Goal: Information Seeking & Learning: Learn about a topic

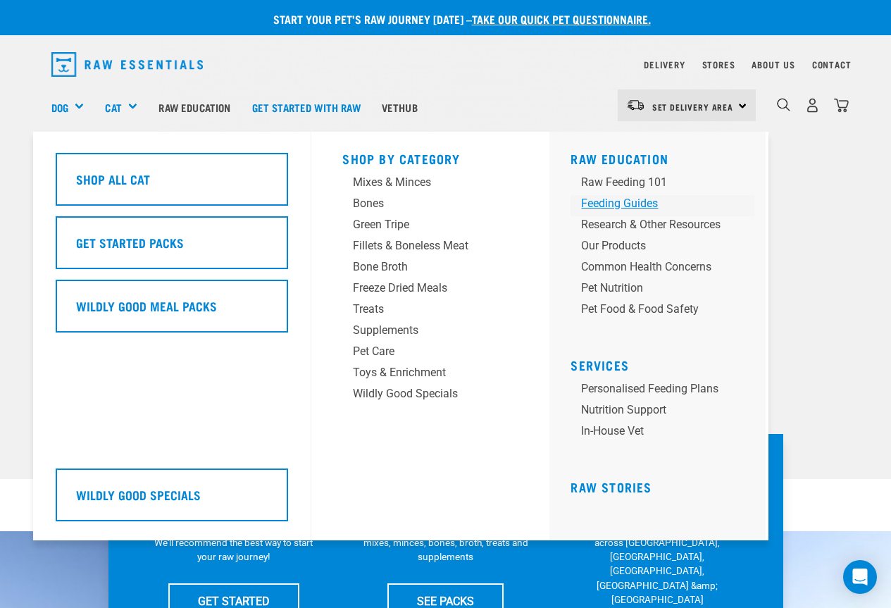
click at [604, 205] on div "Feeding Guides" at bounding box center [650, 203] width 139 height 17
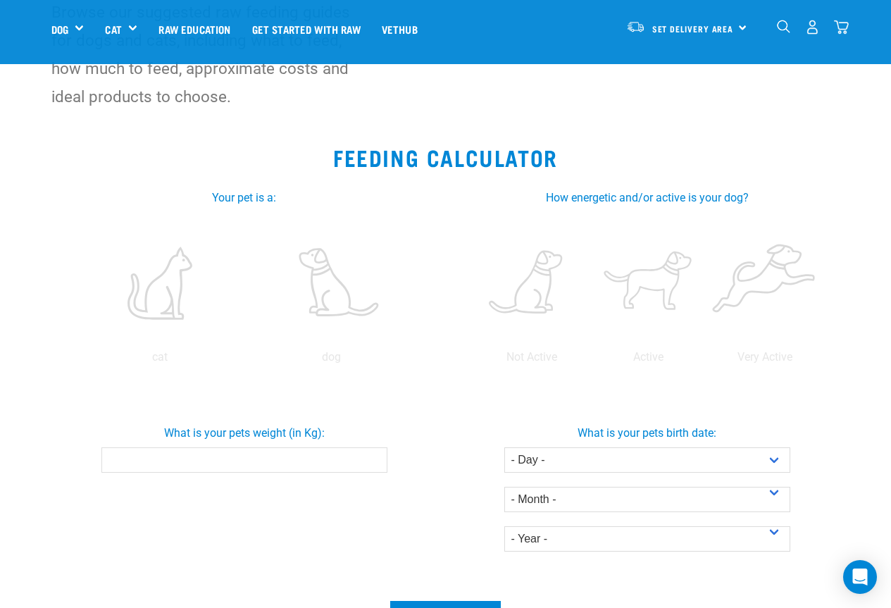
scroll to position [141, 0]
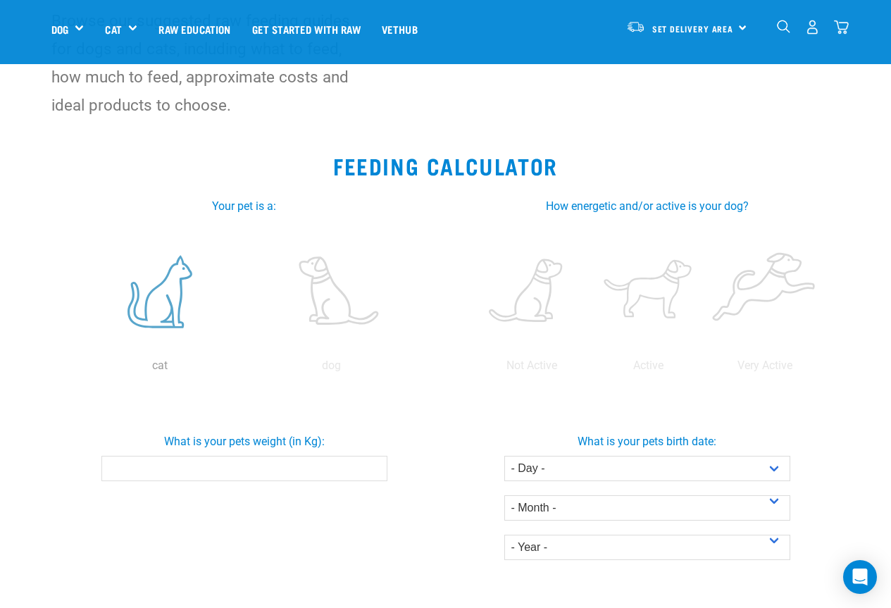
click at [175, 317] on label at bounding box center [160, 292] width 166 height 120
click at [74, 369] on input "radio" at bounding box center [74, 369] width 0 height 0
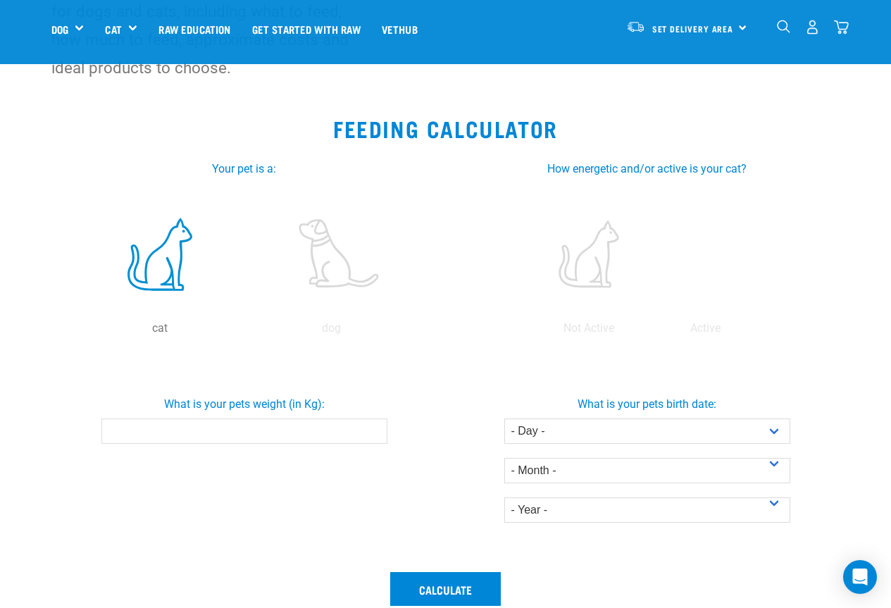
scroll to position [211, 0]
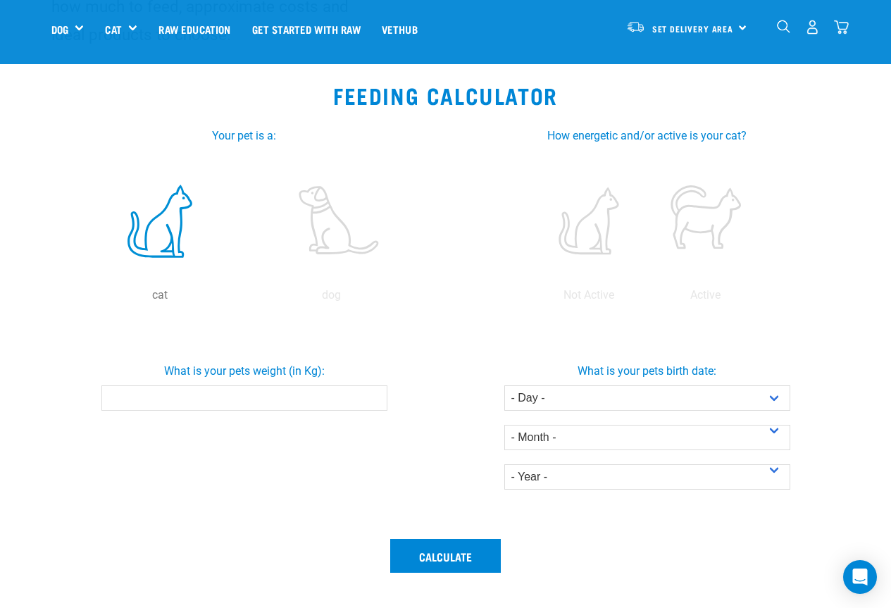
click at [288, 401] on input "What is your pets weight (in Kg):" at bounding box center [244, 397] width 286 height 25
type input "3.6"
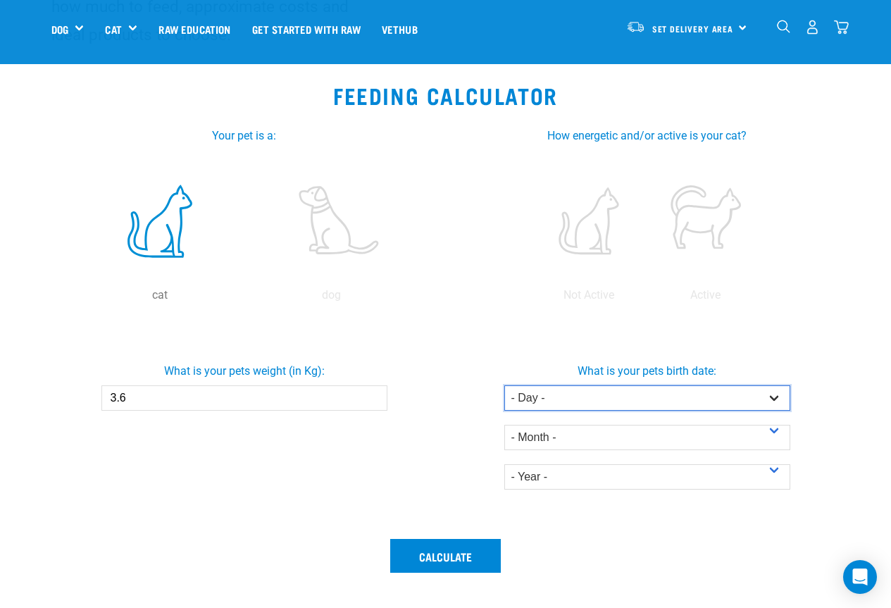
click at [704, 400] on select "- Day - 1 2 3 4 5 6 7 8 9 10 11 12 13 14 15 16 17 18 19 20 21 22 23 24 25 26 27" at bounding box center [647, 397] width 286 height 25
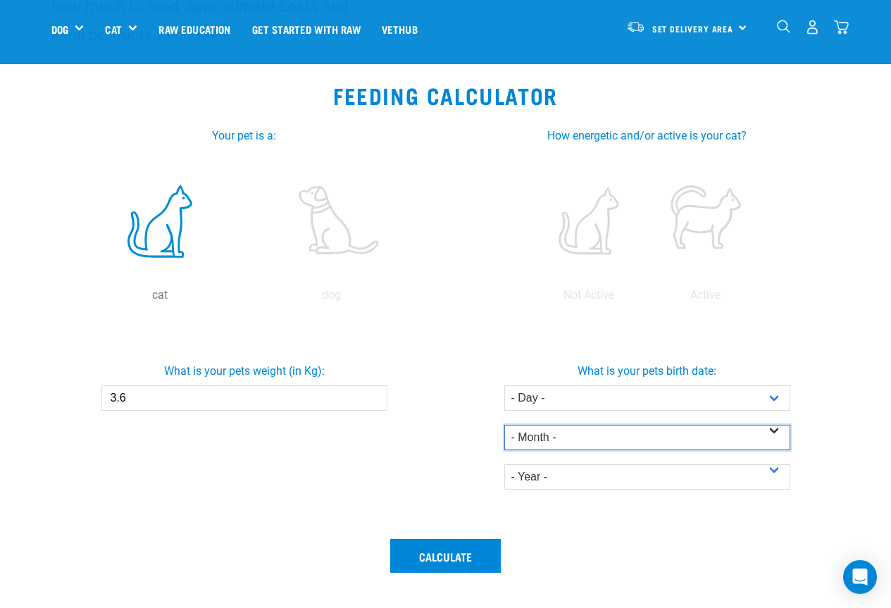
click at [590, 428] on select "- Month - January February March April May June July August September October N…" at bounding box center [647, 437] width 286 height 25
select select "November"
click at [504, 425] on select "- Month - January February March April May June July August September October N…" at bounding box center [647, 437] width 286 height 25
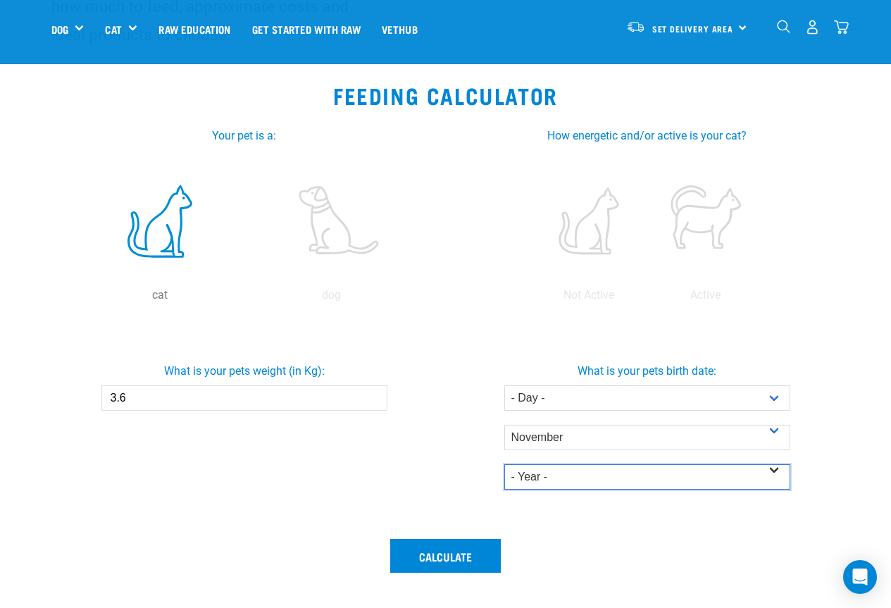
click at [561, 473] on select "- Year - 2025 2024 2023 2022 2021 2020 2019 2018 2017 2016 2015 2014" at bounding box center [647, 476] width 286 height 25
select select "2024"
click at [504, 464] on select "- Year - 2025 2024 2023 2022 2021 2020 2019 2018 2017 2016 2015 2014" at bounding box center [647, 476] width 286 height 25
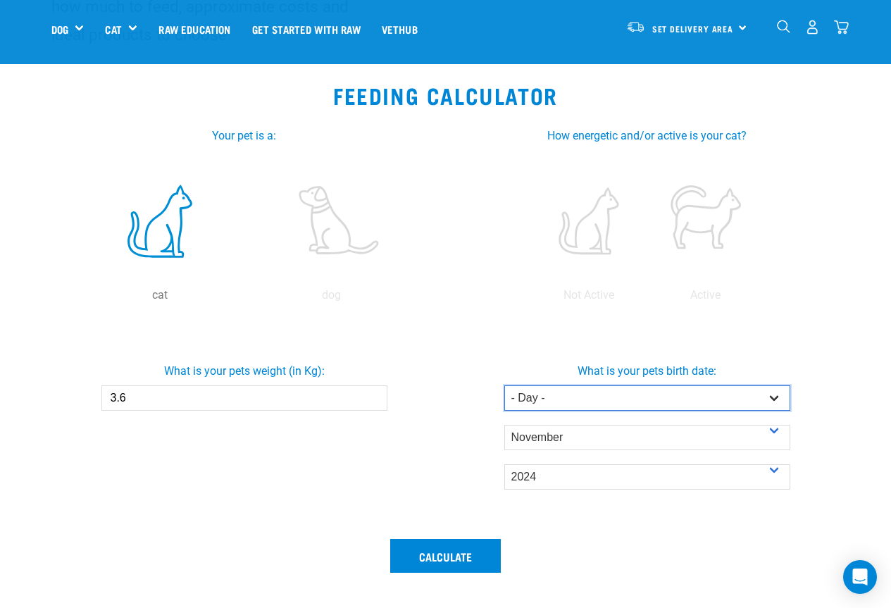
click at [620, 404] on select "- Day - 1 2 3 4 5 6 7 8 9 10 11 12 13 14 15 16 17 18 19 20 21 22 23 24 25 26 27" at bounding box center [647, 397] width 286 height 25
select select "8"
click at [504, 385] on select "- Day - 1 2 3 4 5 6 7 8 9 10 11 12 13 14 15 16 17 18 19 20 21 22 23 24 25 26 27" at bounding box center [647, 397] width 286 height 25
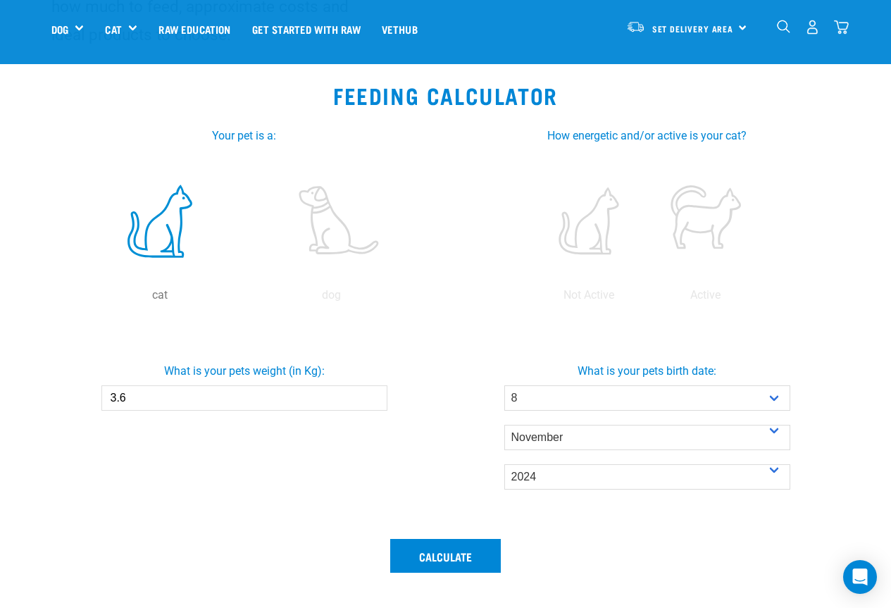
drag, startPoint x: 394, startPoint y: 351, endPoint x: 413, endPoint y: 401, distance: 52.8
click at [409, 385] on div "What is your pets weight (in Kg): 3.6" at bounding box center [244, 380] width 409 height 59
click at [442, 435] on div "What is your pets weight (in Kg): 3.6" at bounding box center [244, 425] width 403 height 210
click at [678, 223] on label at bounding box center [705, 221] width 111 height 120
click at [647, 299] on input "radio" at bounding box center [647, 299] width 0 height 0
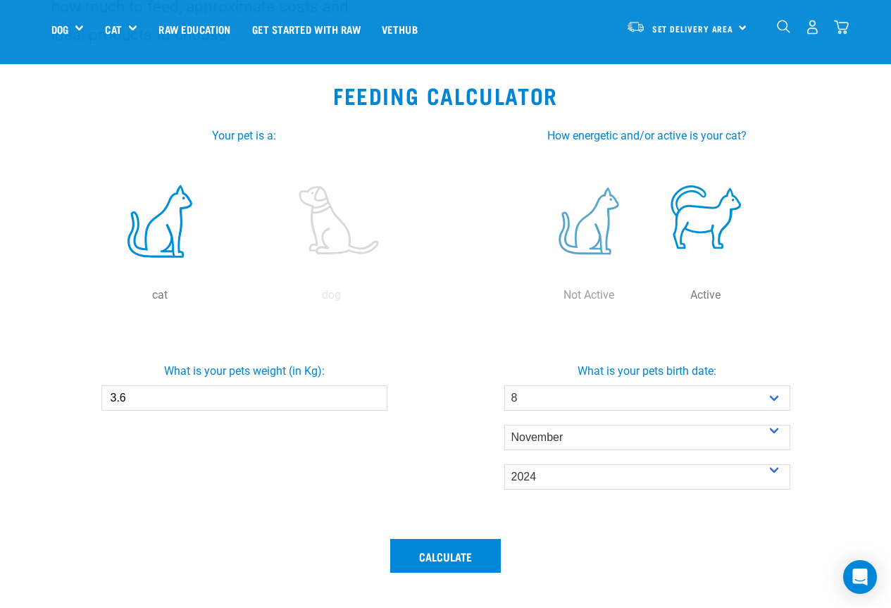
click at [583, 239] on label at bounding box center [588, 221] width 111 height 120
click at [530, 299] on input "radio" at bounding box center [530, 299] width 0 height 0
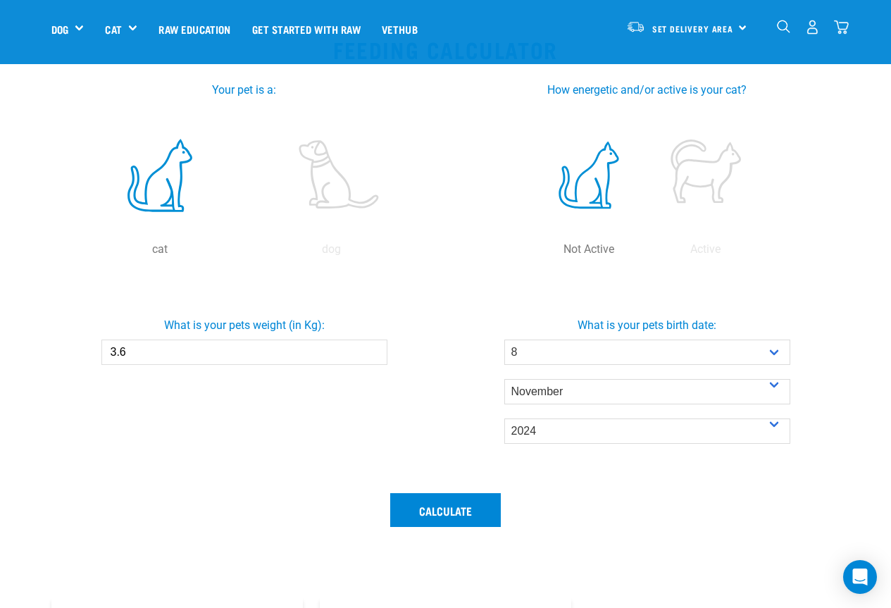
scroll to position [282, 0]
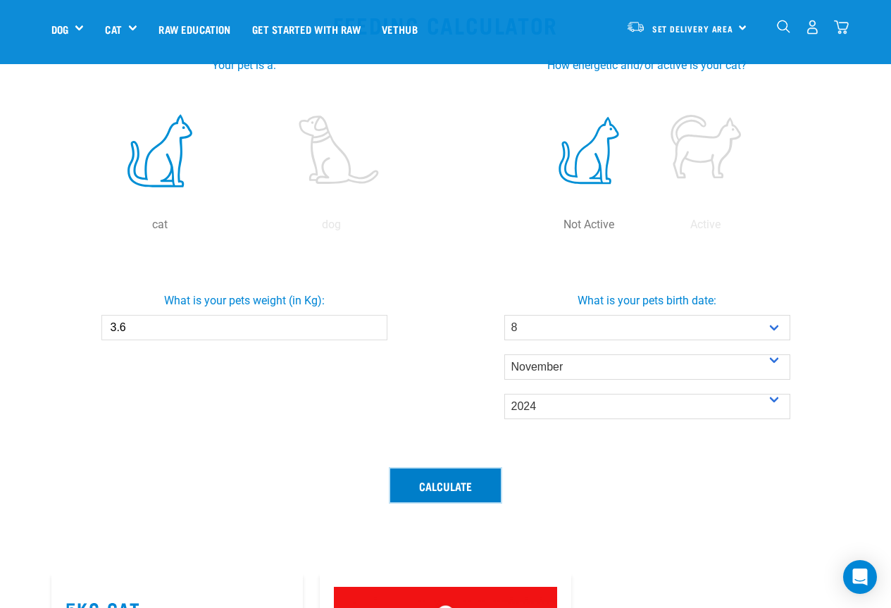
click at [452, 484] on button "Calculate" at bounding box center [445, 485] width 111 height 34
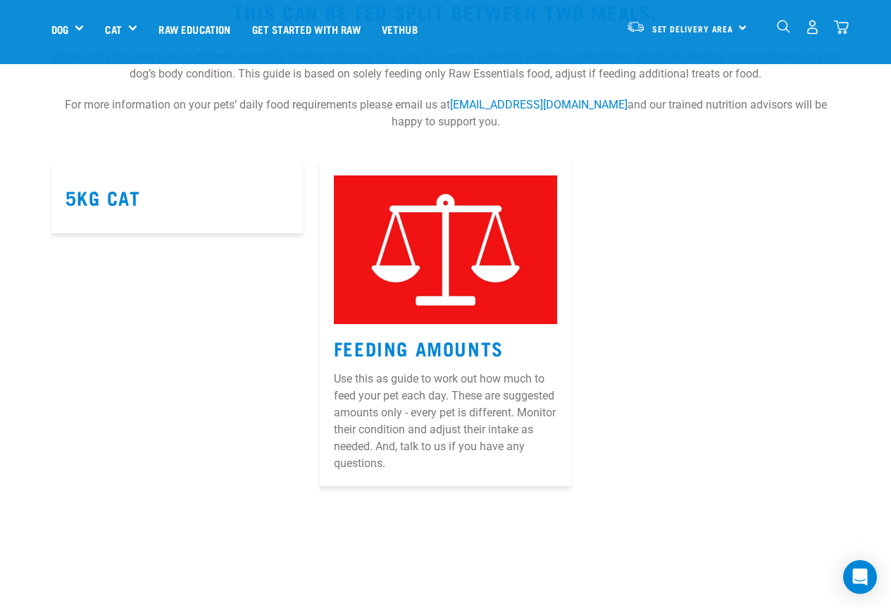
scroll to position [916, 0]
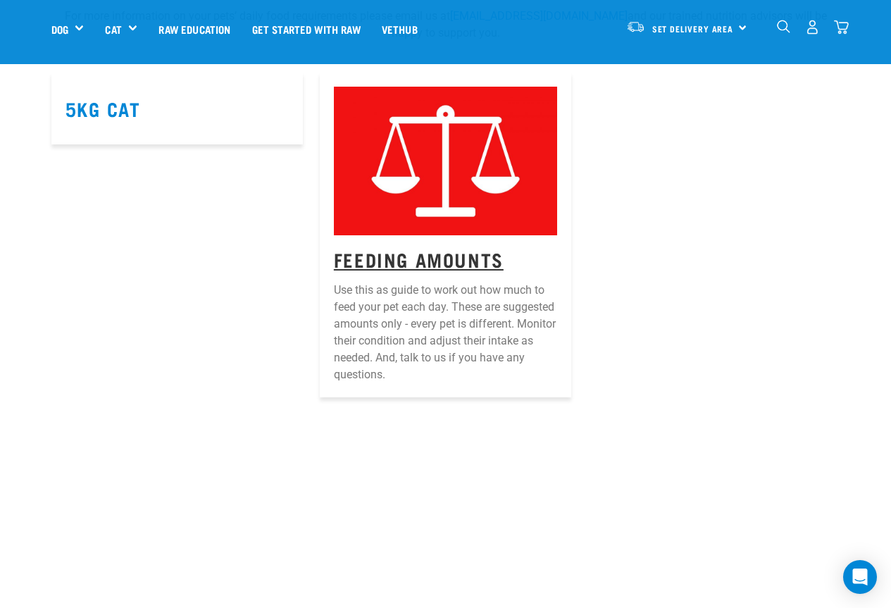
click at [457, 259] on link "Feeding Amounts" at bounding box center [419, 259] width 170 height 11
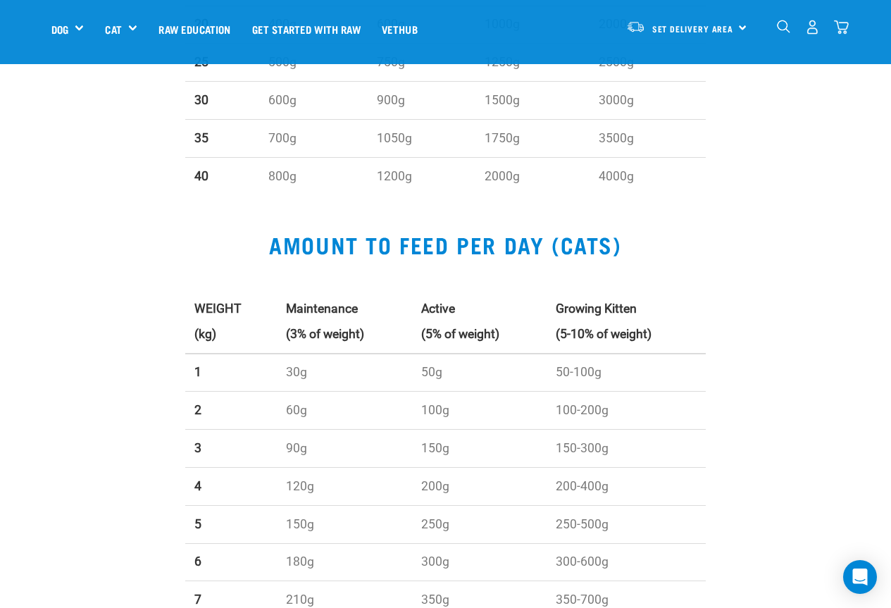
scroll to position [1197, 0]
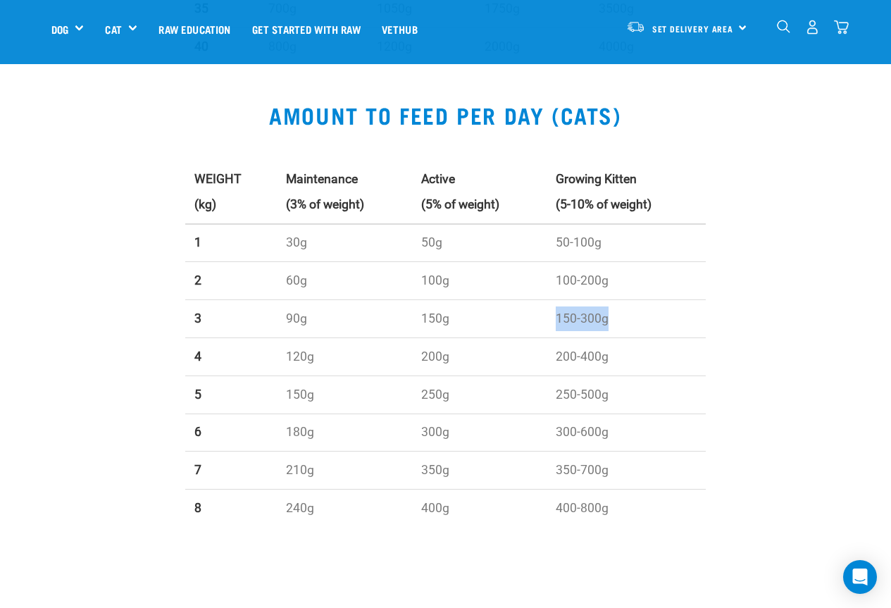
drag, startPoint x: 553, startPoint y: 322, endPoint x: 622, endPoint y: 347, distance: 73.3
click at [622, 330] on td "150-300g" at bounding box center [626, 319] width 159 height 38
click at [591, 356] on td "200-400g" at bounding box center [626, 356] width 159 height 38
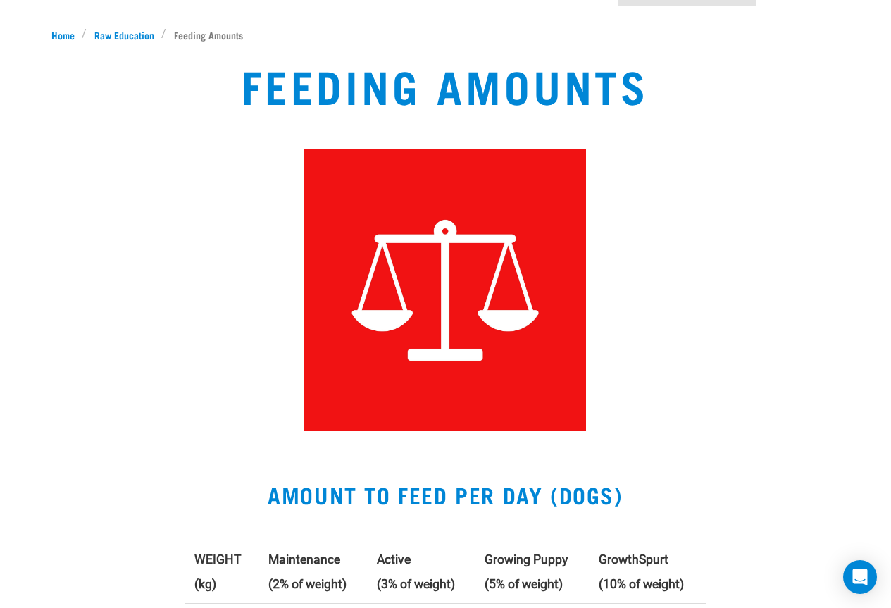
scroll to position [0, 0]
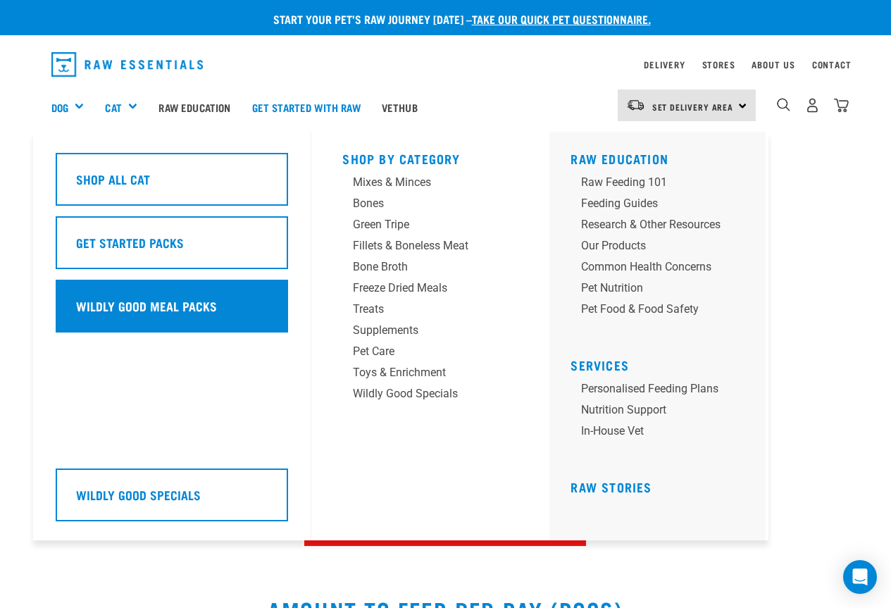
click at [161, 293] on div "Wildly Good Meal Packs" at bounding box center [172, 306] width 232 height 53
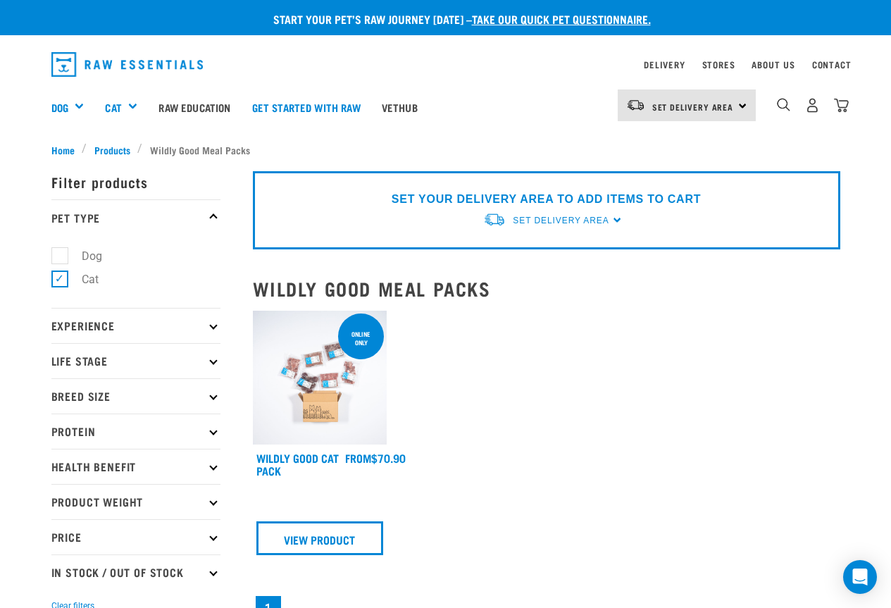
click at [198, 328] on p "Experience" at bounding box center [135, 325] width 169 height 35
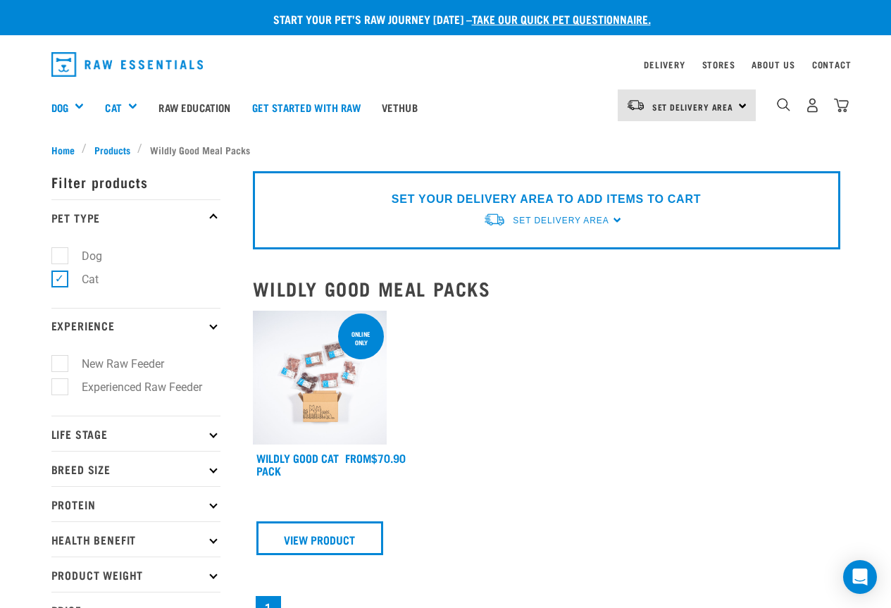
click at [198, 327] on p "Experience" at bounding box center [135, 325] width 169 height 35
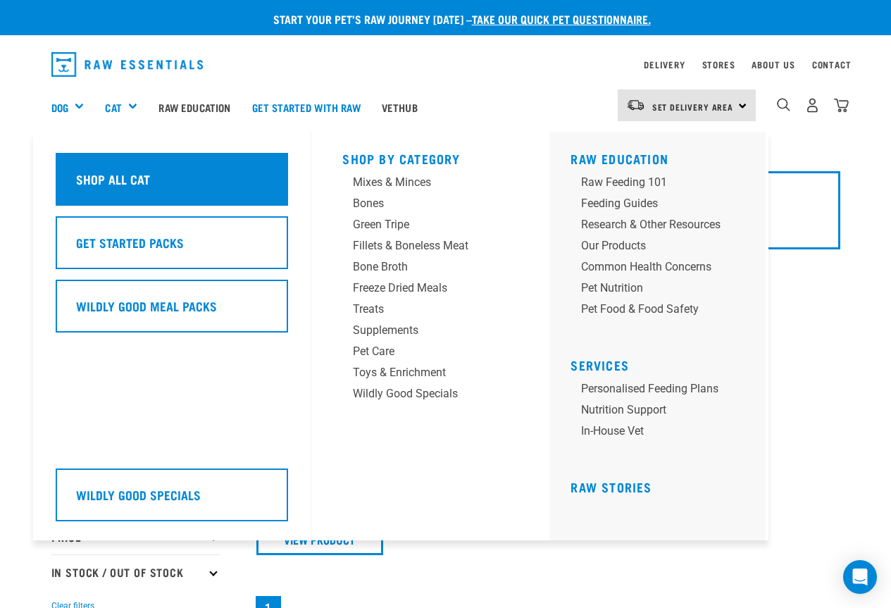
click at [137, 171] on h5 "Shop All Cat" at bounding box center [113, 179] width 74 height 18
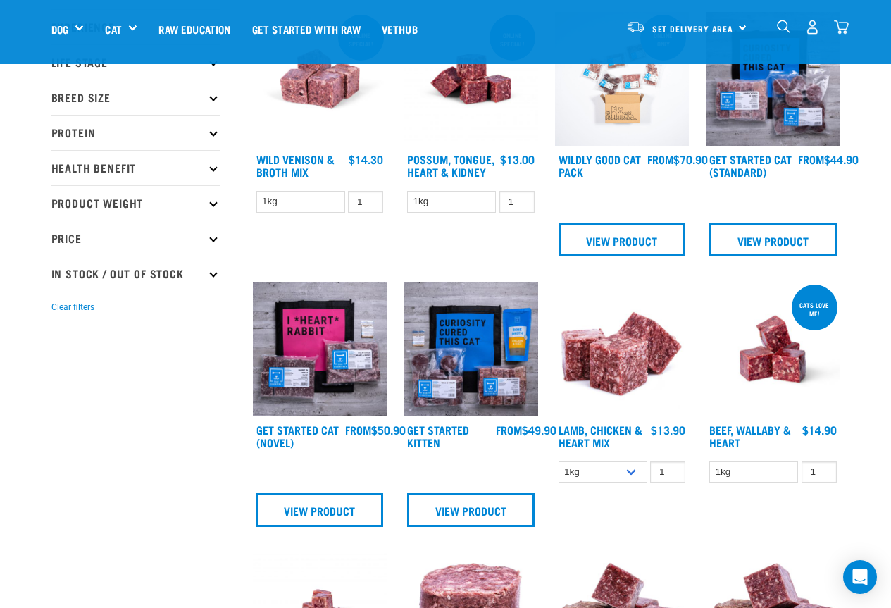
scroll to position [211, 0]
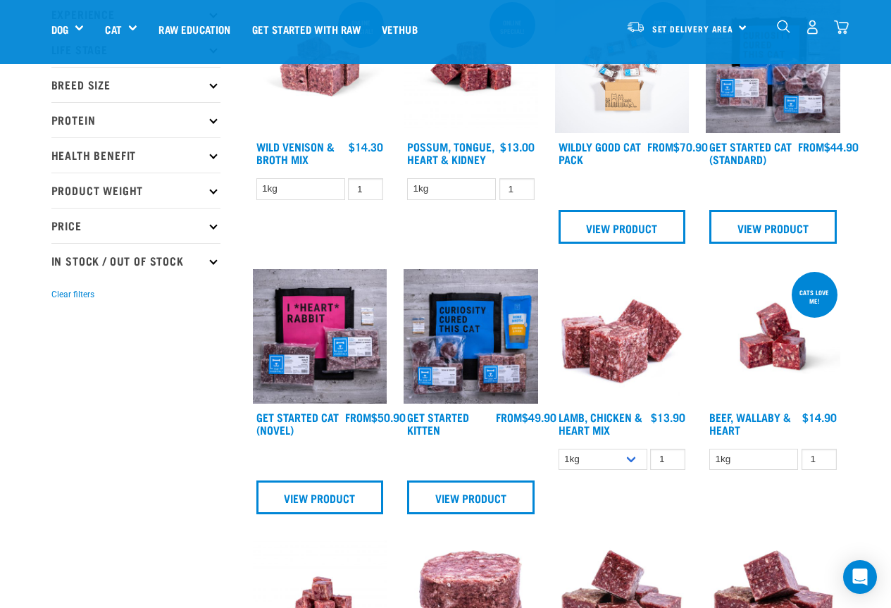
click at [484, 339] on img at bounding box center [471, 336] width 135 height 135
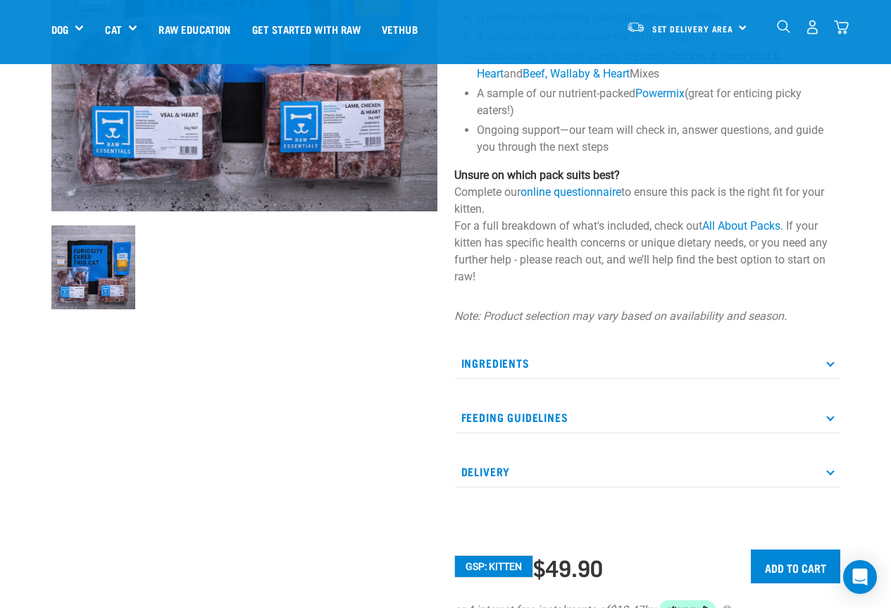
scroll to position [282, 0]
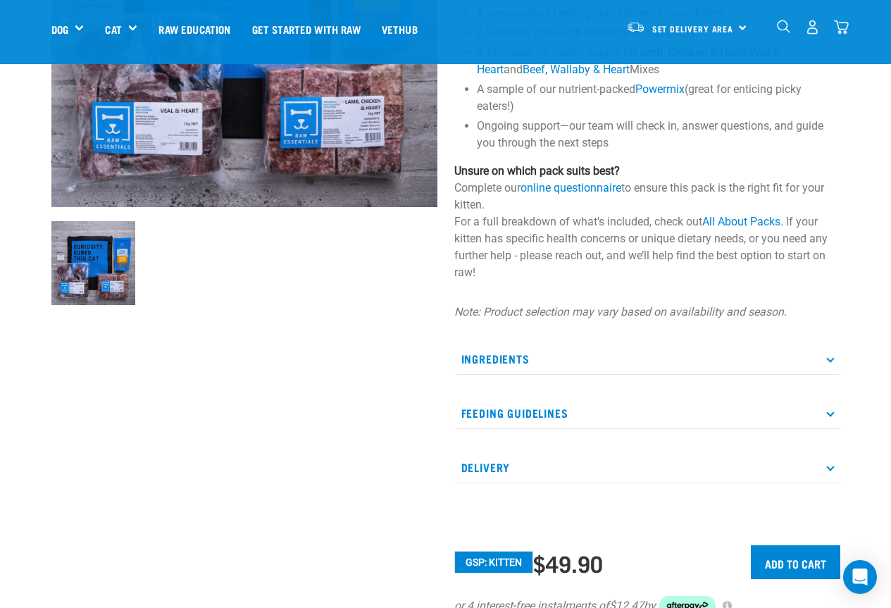
click at [827, 418] on p "Feeding Guidelines" at bounding box center [647, 413] width 386 height 32
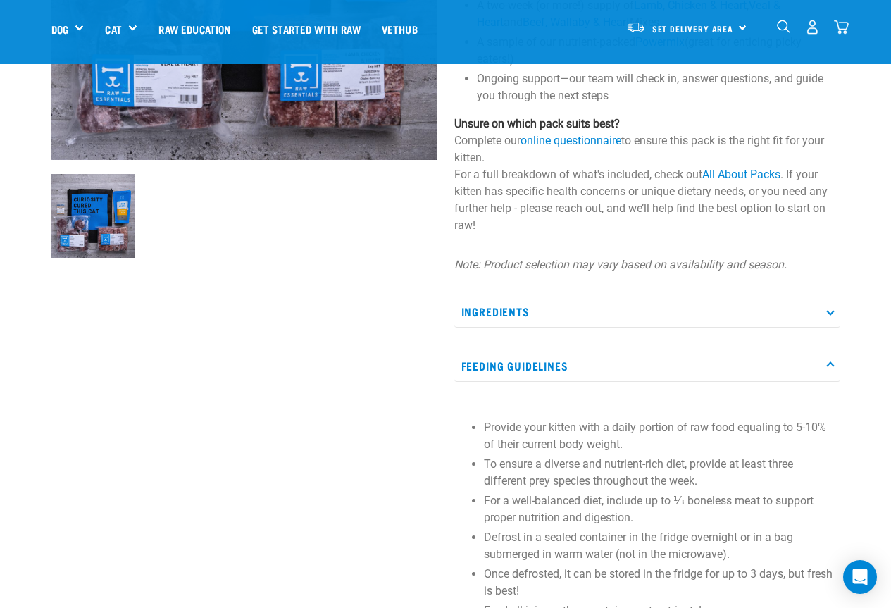
scroll to position [493, 0]
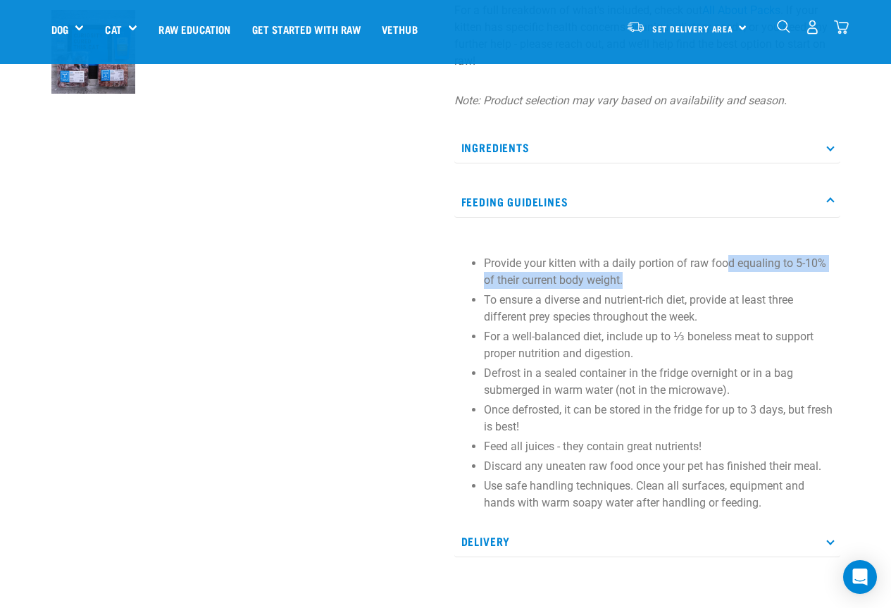
drag, startPoint x: 727, startPoint y: 265, endPoint x: 761, endPoint y: 294, distance: 45.0
click at [766, 284] on p "Provide your kitten with a daily portion of raw food equaling to 5-10% of their…" at bounding box center [658, 272] width 349 height 34
click at [696, 306] on p "To ensure a diverse and nutrient-rich diet, provide at least three different pr…" at bounding box center [658, 309] width 349 height 34
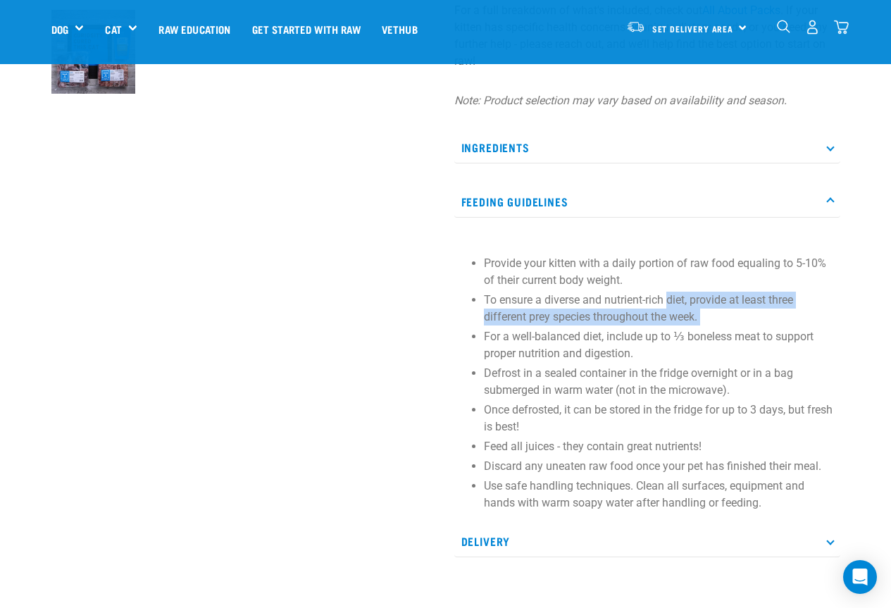
drag, startPoint x: 671, startPoint y: 302, endPoint x: 685, endPoint y: 328, distance: 28.7
click at [685, 328] on ul "Provide your kitten with a daily portion of raw food equaling to 5-10% of their…" at bounding box center [658, 383] width 349 height 256
click at [699, 328] on p "For a well-balanced diet, include up to ⅓ boneless meat to support proper nutri…" at bounding box center [658, 345] width 349 height 34
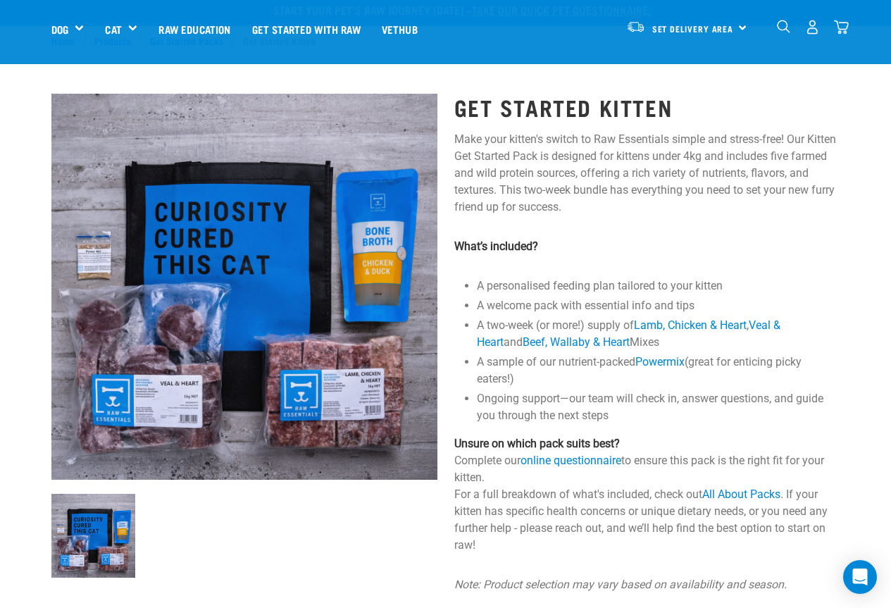
scroll to position [0, 0]
